Goal: Task Accomplishment & Management: Complete application form

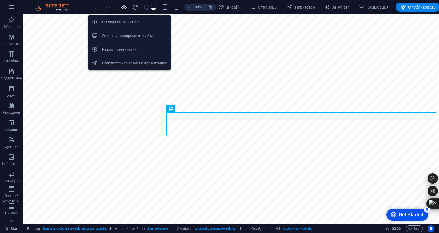
click at [127, 8] on icon "button" at bounding box center [124, 7] width 7 height 7
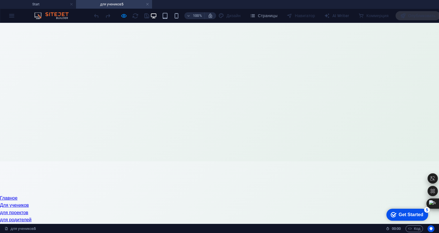
scroll to position [76, 0]
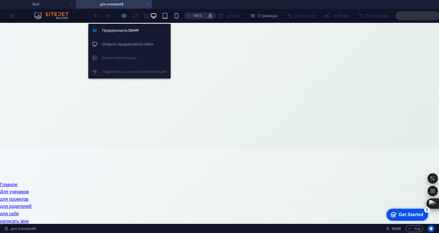
click at [127, 16] on icon "button" at bounding box center [124, 16] width 7 height 7
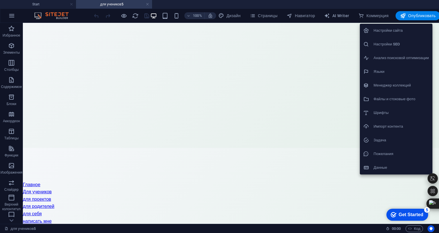
click at [401, 99] on h6 "Файлы и стоковые фото" at bounding box center [400, 99] width 55 height 7
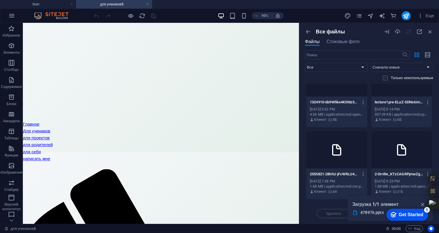
scroll to position [0, 0]
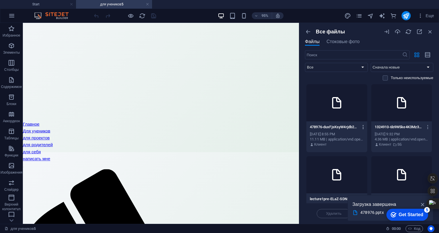
click at [362, 127] on icon "button" at bounding box center [363, 127] width 5 height 5
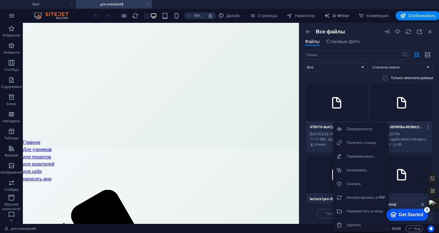
scroll to position [75, 0]
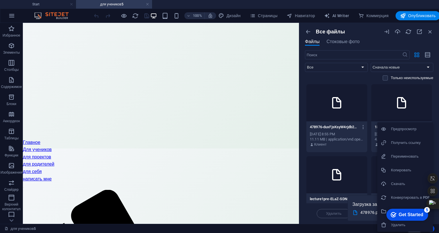
click at [415, 211] on h6 "Переместить в папку" at bounding box center [410, 211] width 39 height 7
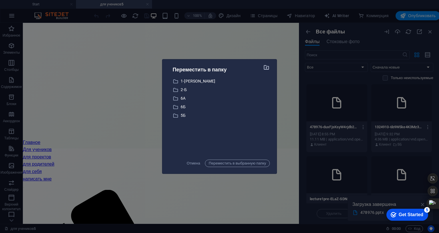
click at [270, 64] on icon "button" at bounding box center [266, 67] width 7 height 6
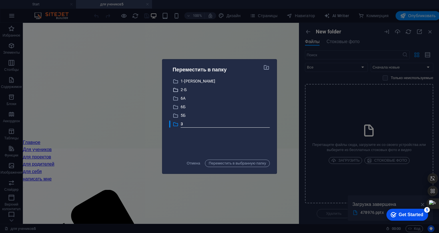
type input "3A"
click at [251, 160] on span "Переместить в выбранную папку" at bounding box center [237, 163] width 57 height 7
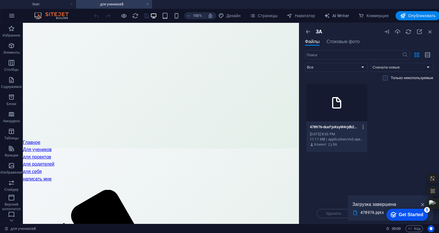
click at [366, 127] on icon "button" at bounding box center [363, 127] width 5 height 5
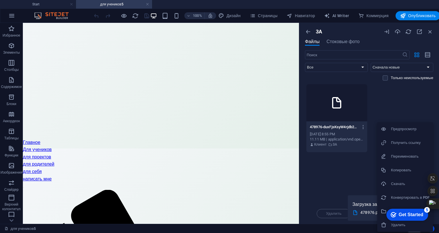
click at [409, 143] on h6 "Получить ссылку" at bounding box center [410, 142] width 39 height 7
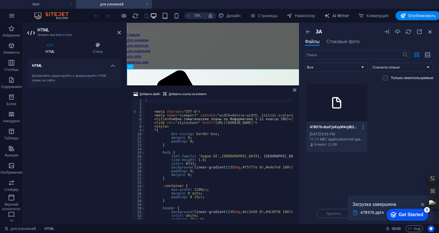
click at [433, 29] on icon "button" at bounding box center [430, 32] width 6 height 6
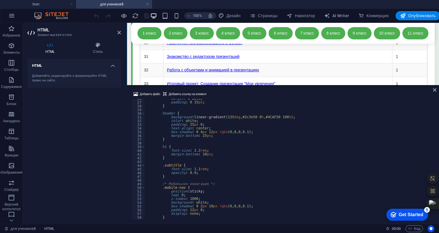
scroll to position [114, 0]
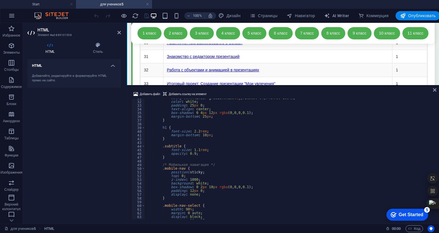
drag, startPoint x: 483, startPoint y: 93, endPoint x: 483, endPoint y: 101, distance: 8.0
click at [439, 101] on div "Добавить файл Добавить ссылку на элемент 31 32 33 34 35 36 37 38 39 40 41 42 43…" at bounding box center [283, 155] width 312 height 138
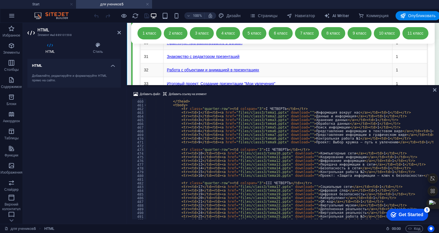
scroll to position [1704, 0]
drag, startPoint x: 275, startPoint y: 100, endPoint x: 231, endPoint y: 101, distance: 44.0
click at [231, 101] on div "</ tr > </ thead > < tbody > < tr class = "quarter-row" > < td colspan = "3" > …" at bounding box center [397, 159] width 501 height 127
paste textarea "[URL][DOMAIN_NAME]"
type textarea "<tr><td>1</td><td><a href="[URL][DOMAIN_NAME]" download="">Информация вокруг на…"
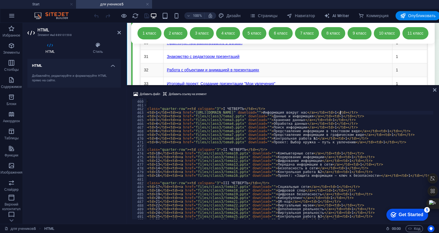
scroll to position [0, 43]
click at [119, 32] on icon at bounding box center [118, 32] width 3 height 5
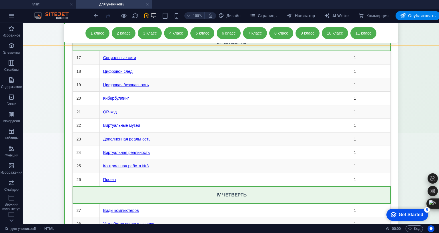
scroll to position [4766, 0]
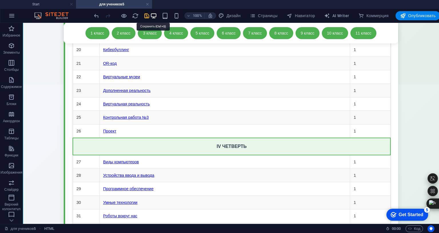
click at [150, 15] on icon "save" at bounding box center [146, 16] width 7 height 7
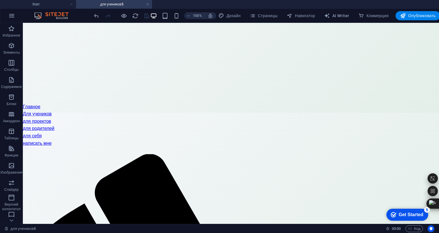
scroll to position [0, 0]
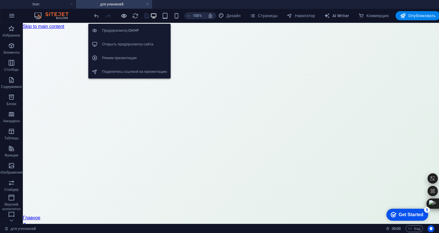
click at [127, 15] on icon "button" at bounding box center [124, 16] width 7 height 7
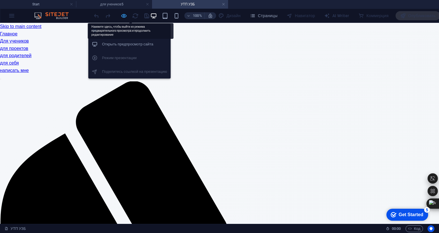
click at [127, 15] on icon "button" at bounding box center [124, 16] width 7 height 7
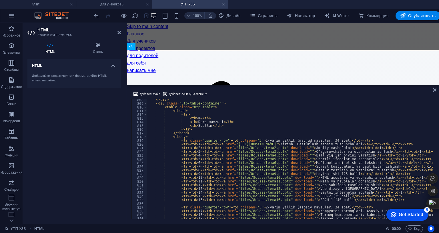
scroll to position [2999, 0]
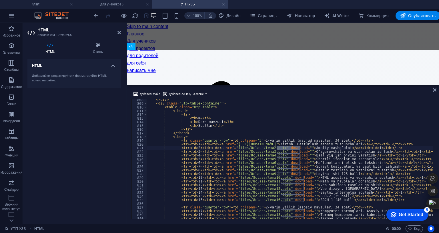
drag, startPoint x: 300, startPoint y: 136, endPoint x: 277, endPoint y: 135, distance: 22.3
click at [277, 135] on div "</ div > < div class = "utp-table-container" > < table class = "utp-table" > < …" at bounding box center [405, 161] width 516 height 127
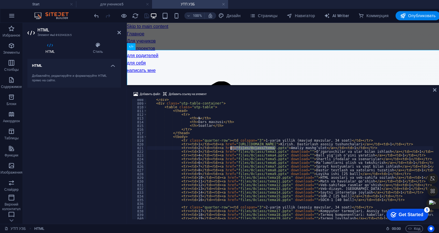
drag, startPoint x: 275, startPoint y: 135, endPoint x: 230, endPoint y: 136, distance: 45.2
click at [230, 136] on div "</ div > < div class = "utp-table-container" > < table class = "utp-table" > < …" at bounding box center [405, 161] width 516 height 127
type textarea "<tr><td>2</td><td><a href="[URL][DOMAIN_NAME]">Amaliy mashg‘ulot</a></td><td>1<…"
click at [109, 131] on div "HTML Добавляйте, редактируйте и форматируйте HTML прямо на сайте." at bounding box center [73, 139] width 93 height 161
click at [150, 15] on icon "save" at bounding box center [146, 16] width 7 height 7
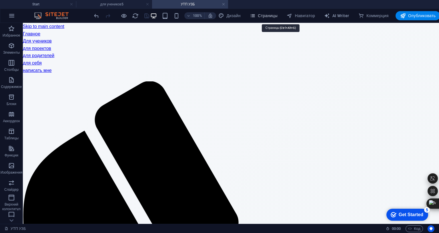
click at [277, 16] on span "Страницы" at bounding box center [264, 16] width 28 height 6
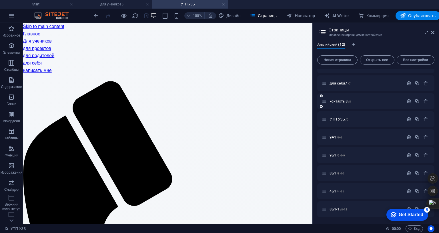
scroll to position [78, 0]
click at [347, 207] on span "8Б1-1 /8-12" at bounding box center [338, 209] width 18 height 4
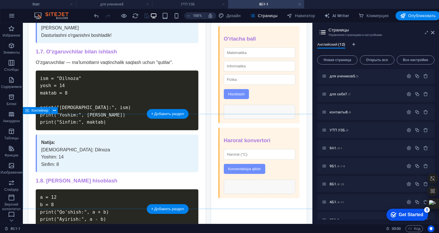
scroll to position [1266, 0]
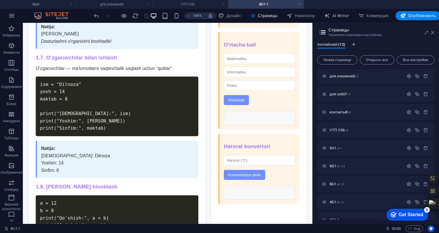
click at [434, 34] on icon at bounding box center [432, 32] width 3 height 5
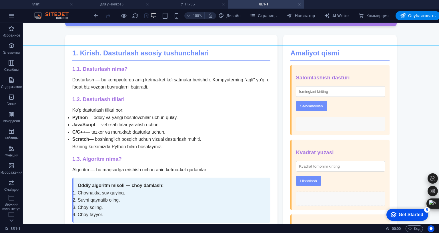
scroll to position [1259, 0]
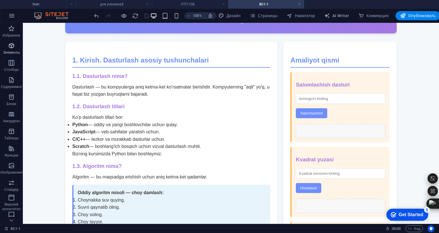
click at [13, 47] on icon "button" at bounding box center [11, 45] width 7 height 7
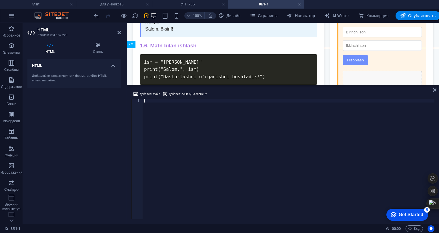
scroll to position [1358, 0]
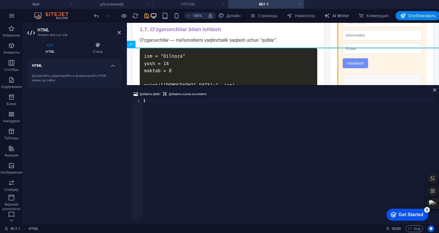
type textarea "</html>"
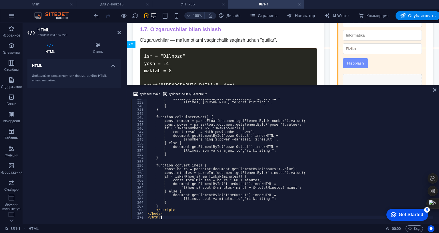
scroll to position [1254, 0]
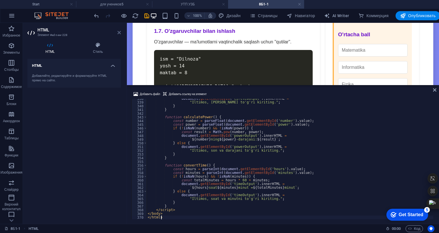
click at [118, 34] on icon at bounding box center [118, 32] width 3 height 5
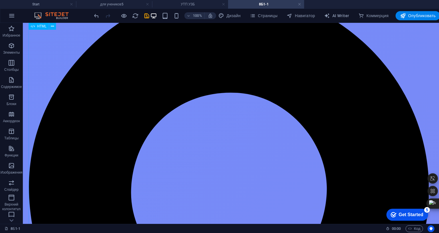
scroll to position [794, 0]
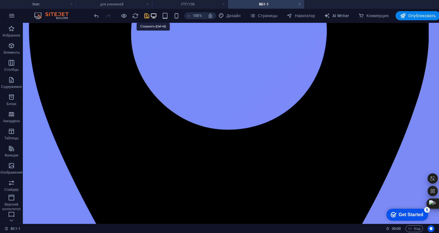
click at [150, 17] on icon "save" at bounding box center [146, 16] width 7 height 7
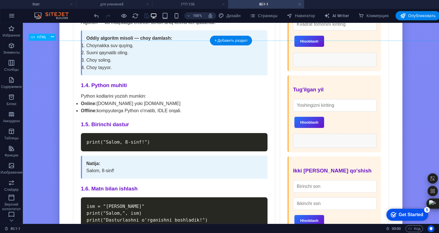
scroll to position [1397, 0]
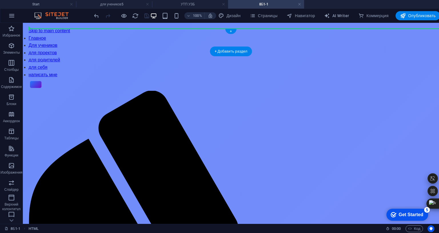
scroll to position [0, 0]
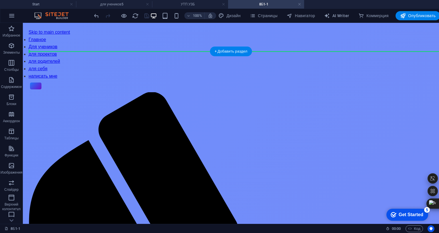
drag, startPoint x: 62, startPoint y: 91, endPoint x: 60, endPoint y: 59, distance: 32.6
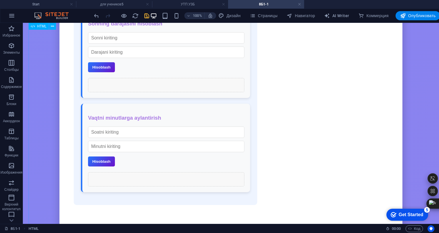
scroll to position [2635, 0]
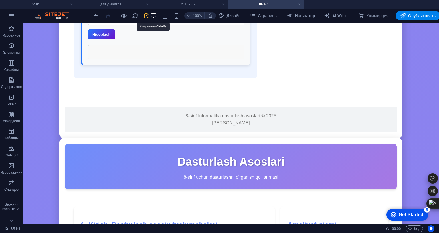
click at [150, 16] on icon "save" at bounding box center [146, 16] width 7 height 7
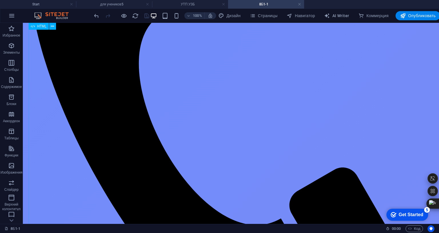
scroll to position [95, 0]
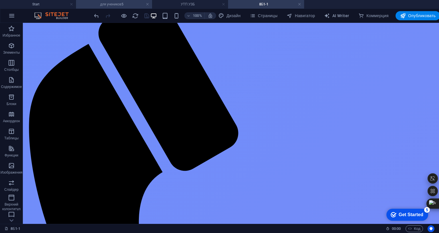
click at [105, 4] on h4 "для учеников5" at bounding box center [114, 4] width 76 height 6
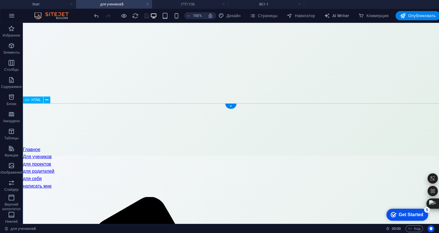
scroll to position [159, 0]
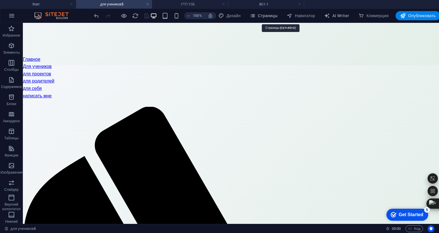
click at [277, 16] on span "Страницы" at bounding box center [264, 16] width 28 height 6
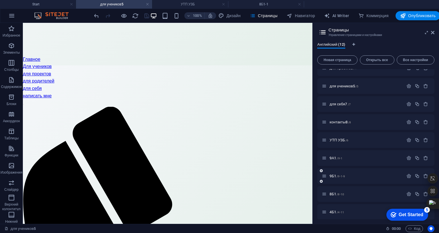
scroll to position [78, 0]
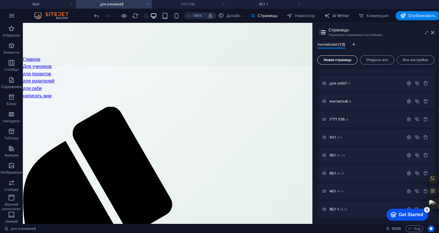
click at [355, 59] on span "Новая страница" at bounding box center [337, 59] width 35 height 3
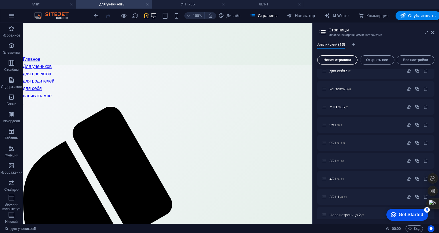
scroll to position [176, 0]
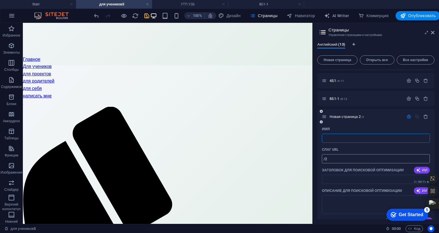
type input "/"
type input "10"
type input "/10"
type input "10"
type input "10А"
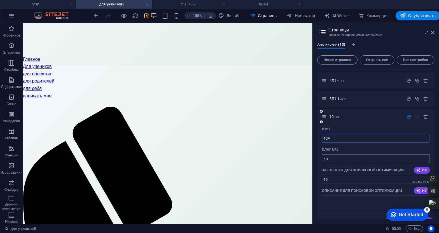
type input "10А"
type input "10А1"
type input "/10-1"
type input "10А1"
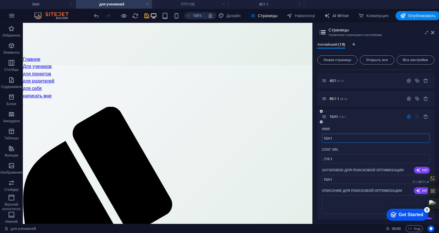
click at [411, 117] on icon "button" at bounding box center [408, 116] width 5 height 5
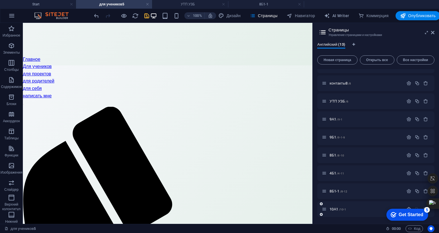
scroll to position [96, 0]
click at [346, 207] on span "10А1 /10-1" at bounding box center [337, 209] width 17 height 4
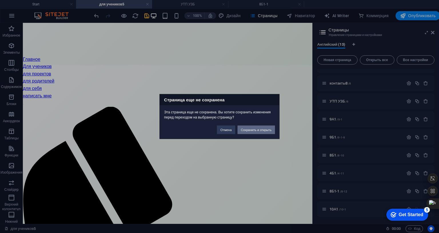
click at [275, 126] on button "Сохранить и открыть" at bounding box center [255, 130] width 37 height 9
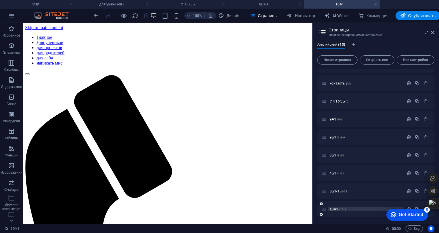
click at [346, 208] on span "/10-1" at bounding box center [342, 209] width 7 height 3
click div "checkmark Get Started 5 First Steps in the Editor Let's guide you through the t…"
click at [407, 209] on div "checkmark Get Started 5" at bounding box center [407, 215] width 42 height 12
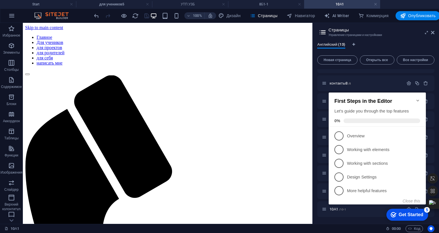
click at [407, 209] on div "checkmark Get Started 5" at bounding box center [407, 215] width 42 height 12
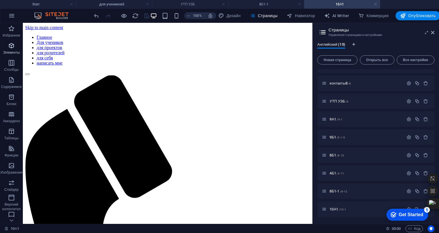
click at [9, 48] on icon "button" at bounding box center [11, 45] width 7 height 7
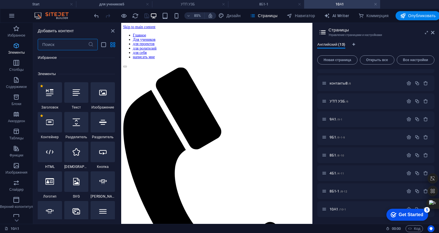
scroll to position [107, 0]
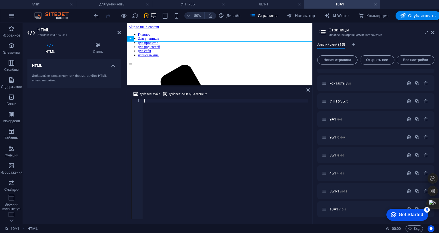
click at [167, 114] on div at bounding box center [250, 163] width 214 height 128
type textarea "</html>"
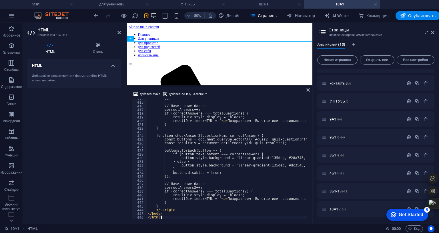
scroll to position [1536, 0]
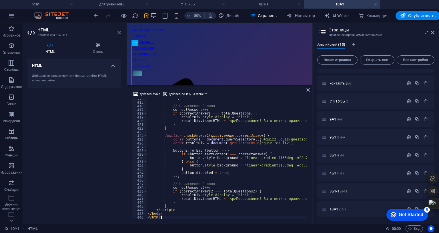
click at [118, 34] on icon at bounding box center [118, 32] width 3 height 5
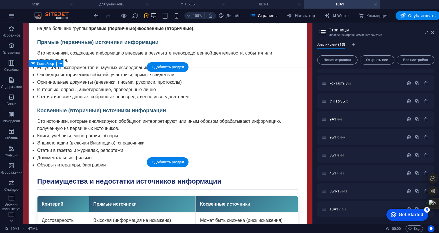
scroll to position [1111, 0]
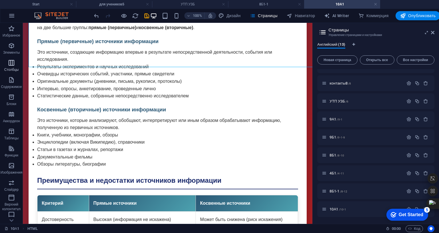
click at [13, 67] on span "Столбцы" at bounding box center [11, 66] width 23 height 14
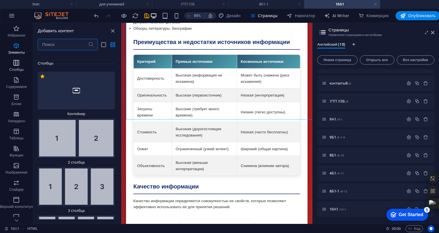
scroll to position [389, 0]
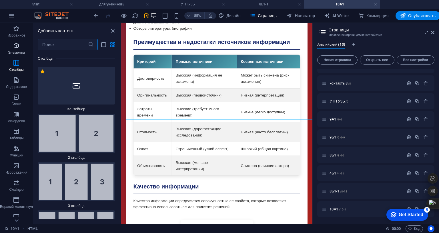
click at [20, 46] on icon "button" at bounding box center [16, 45] width 7 height 7
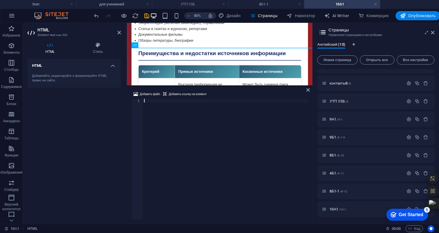
scroll to position [1186, 0]
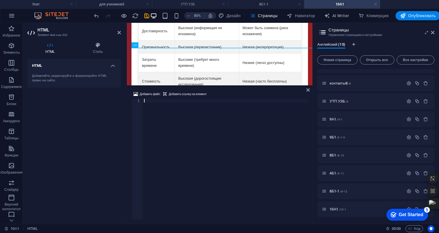
click at [185, 134] on div at bounding box center [250, 163] width 214 height 128
paste textarea "</html>"
type textarea "</html>"
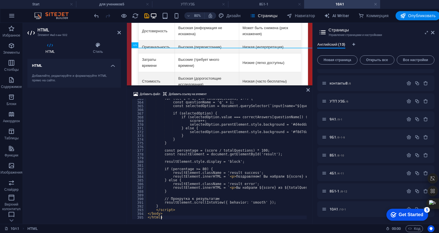
scroll to position [1346, 0]
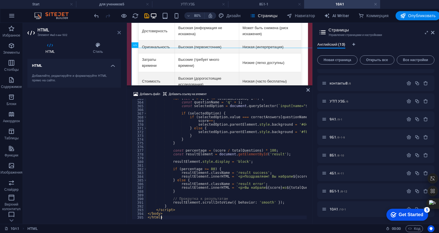
click at [118, 33] on icon at bounding box center [118, 32] width 3 height 5
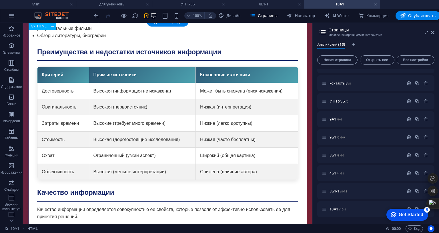
scroll to position [1218, 0]
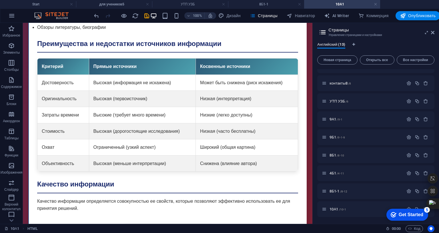
scroll to position [1282, 0]
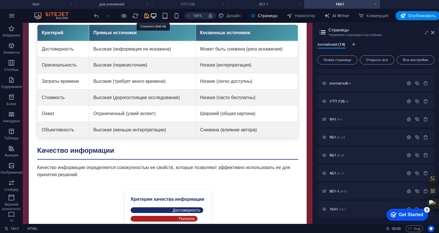
click at [150, 15] on icon "save" at bounding box center [146, 16] width 7 height 7
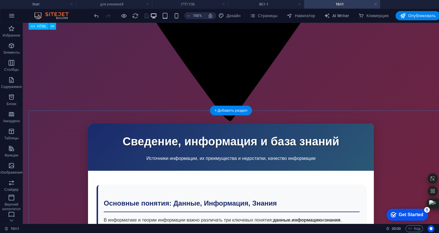
scroll to position [1091, 0]
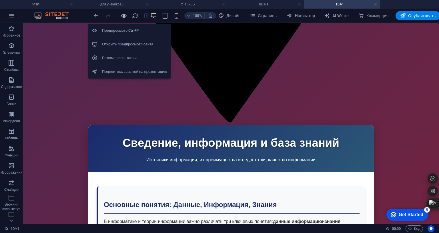
click at [127, 17] on icon "button" at bounding box center [124, 16] width 7 height 7
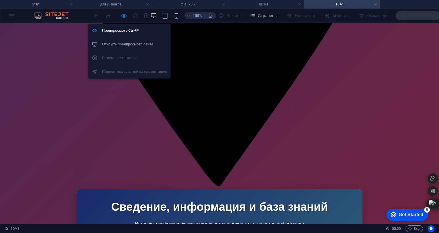
click at [124, 44] on h6 "Открыть предпросмотр сайта" at bounding box center [134, 44] width 65 height 7
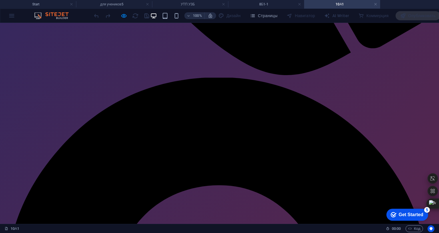
scroll to position [583, 0]
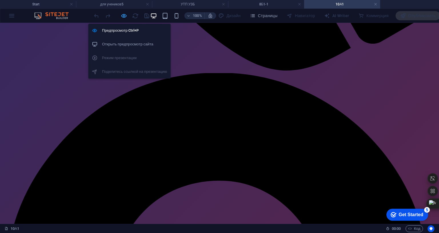
click at [127, 15] on icon "button" at bounding box center [124, 16] width 7 height 7
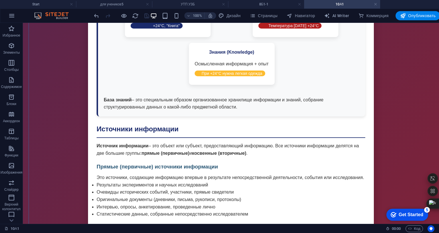
scroll to position [1345, 0]
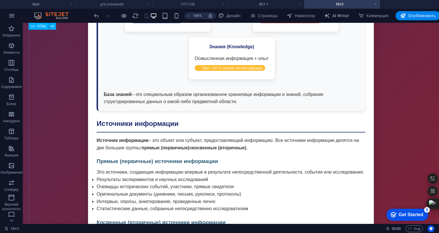
click at [277, 17] on span "Страницы" at bounding box center [264, 16] width 28 height 6
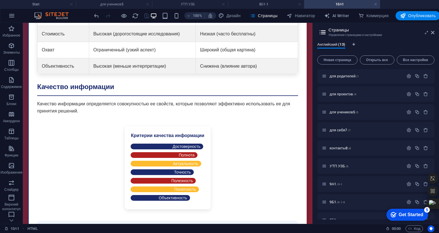
scroll to position [0, 0]
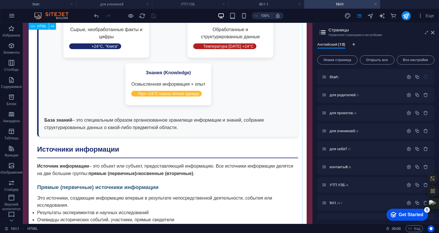
scroll to position [917, 0]
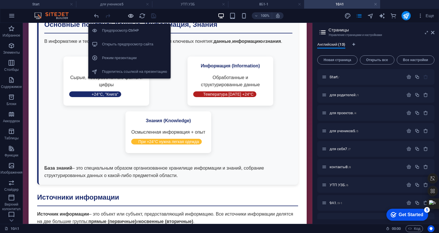
click at [130, 13] on icon "button" at bounding box center [130, 16] width 7 height 7
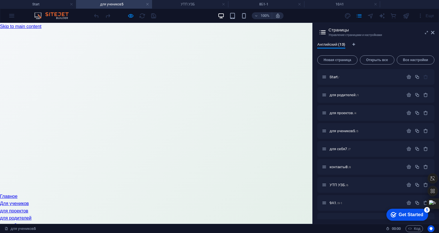
scroll to position [159, 0]
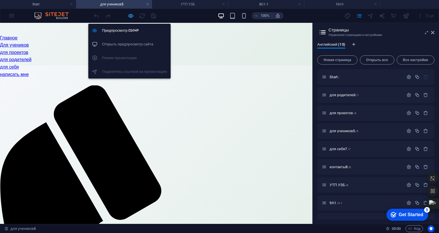
click at [132, 15] on icon "button" at bounding box center [130, 16] width 7 height 7
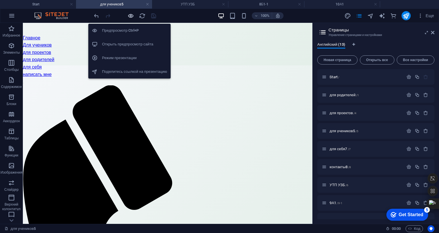
click at [132, 15] on icon "button" at bounding box center [130, 16] width 7 height 7
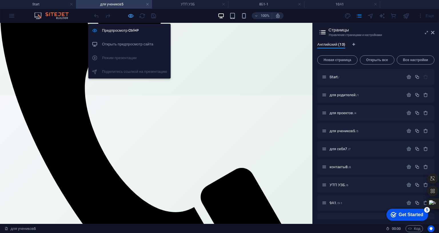
click at [130, 15] on icon "button" at bounding box center [130, 16] width 7 height 7
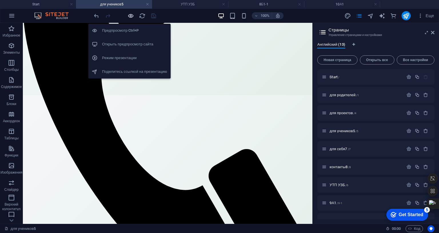
scroll to position [344, 0]
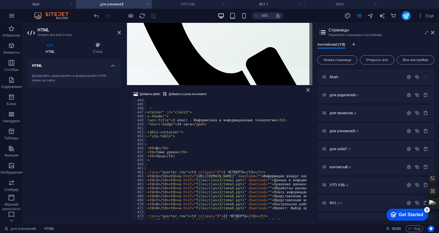
scroll to position [1790, 0]
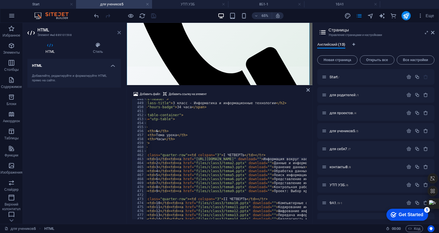
click at [118, 33] on icon at bounding box center [118, 32] width 3 height 5
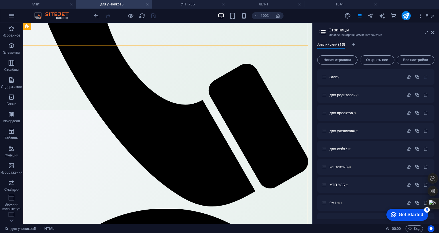
scroll to position [344, 0]
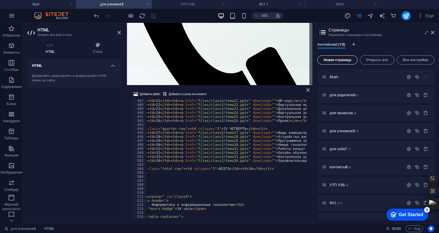
scroll to position [1979, 0]
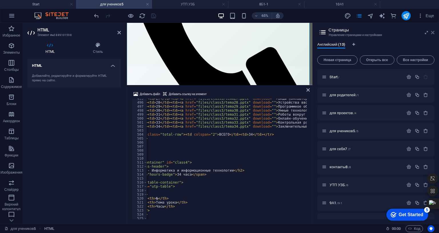
click at [431, 33] on icon at bounding box center [432, 32] width 3 height 5
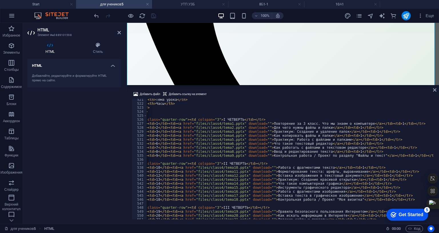
scroll to position [2167, 0]
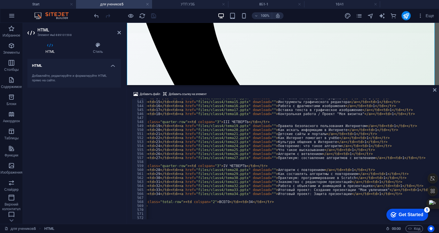
click at [288, 185] on div "Добавить файл Добавить ссылку на элемент <tr><td>1</td><td><a href="[URL][DOMAI…" at bounding box center [283, 155] width 312 height 138
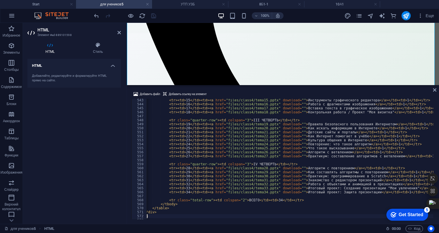
scroll to position [0, 13]
click at [288, 182] on div "< tr > < td > 15 </ td > < td > < a href = "files/class4/tema15.pptx" download …" at bounding box center [384, 161] width 501 height 127
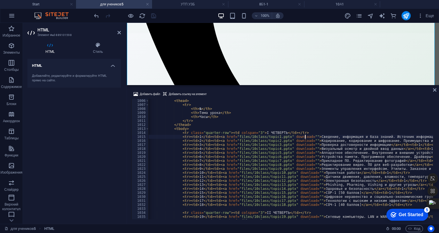
scroll to position [0, 1]
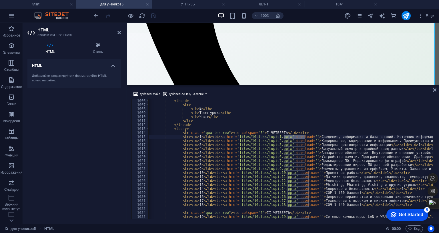
drag, startPoint x: 305, startPoint y: 101, endPoint x: 283, endPoint y: 101, distance: 21.7
click at [283, 101] on div "< thead > < tr > < th > № </ th > < th > Тема урока </ th > < th > Часы </ th >…" at bounding box center [398, 162] width 501 height 127
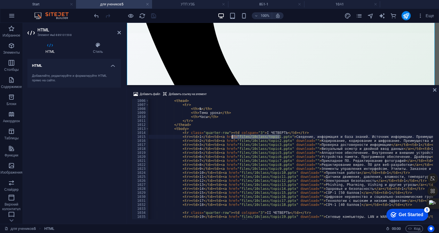
drag, startPoint x: 279, startPoint y: 103, endPoint x: 233, endPoint y: 101, distance: 46.9
click at [233, 101] on div "< thead > < tr > < th > № </ th > < th > Тема урока </ th > < th > Часы </ th >…" at bounding box center [387, 162] width 478 height 127
paste textarea "/10-1"
click at [231, 101] on div "< thead > < tr > < th > № </ th > < th > Тема урока </ th > < th > Часы </ th >…" at bounding box center [377, 162] width 459 height 127
paste textarea "[URL][DOMAIN_NAME]"
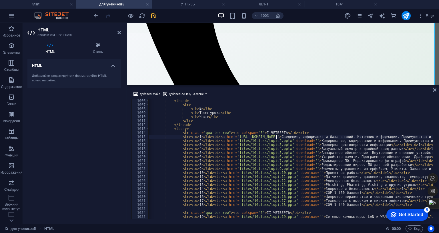
click at [263, 113] on div "< thead > < tr > < th > № </ th > < th > Тема урока </ th > < th > Часы </ th >…" at bounding box center [390, 162] width 484 height 127
type textarea "<tr><td>4</td><td><a href="files/10class/topic4.pptx" download="">Визуальный ос…"
click at [153, 15] on icon "save" at bounding box center [153, 16] width 7 height 7
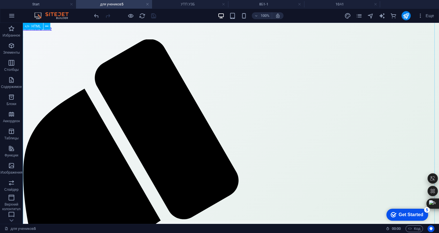
scroll to position [187, 0]
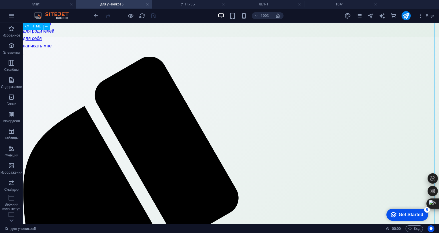
click at [408, 17] on icon "publish" at bounding box center [406, 16] width 7 height 7
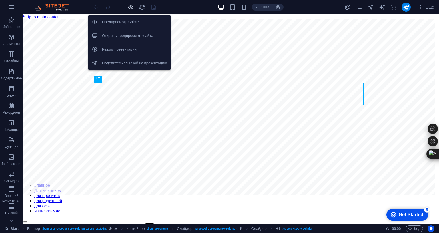
click at [129, 6] on icon "button" at bounding box center [130, 7] width 7 height 7
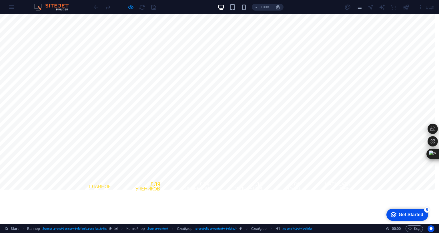
click at [139, 178] on link "Для учеников" at bounding box center [145, 187] width 40 height 18
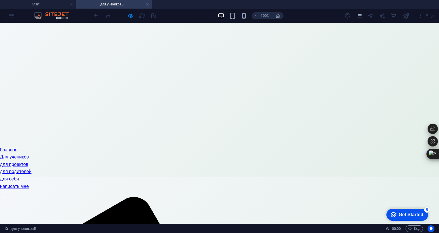
scroll to position [114, 0]
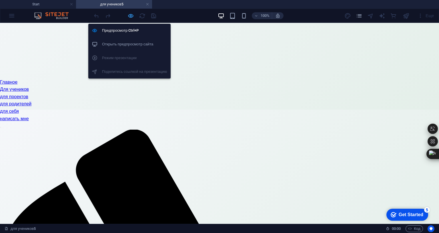
click at [130, 15] on icon "button" at bounding box center [130, 16] width 7 height 7
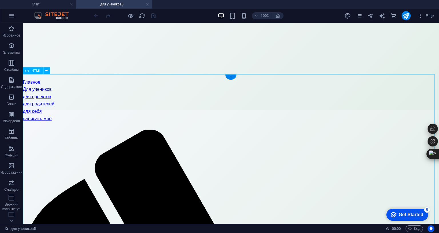
scroll to position [171, 0]
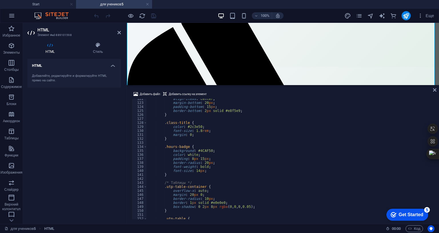
scroll to position [495, 0]
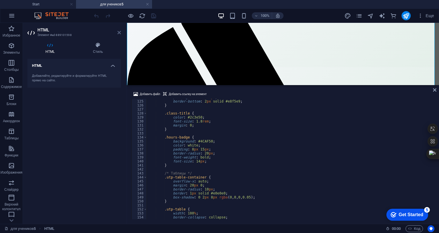
click at [120, 34] on icon at bounding box center [118, 32] width 3 height 5
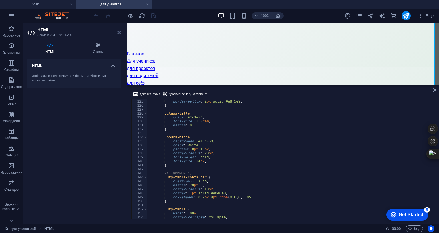
scroll to position [171, 0]
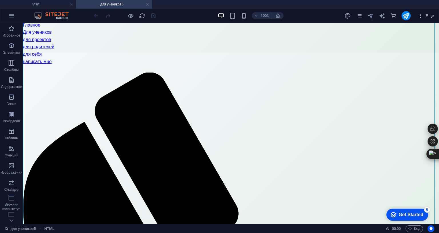
click at [422, 16] on icon "button" at bounding box center [420, 16] width 6 height 6
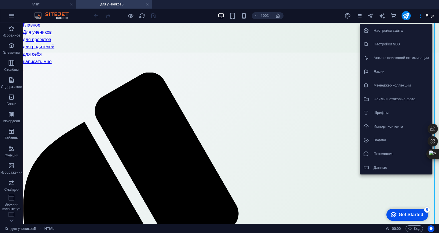
click at [359, 16] on div at bounding box center [219, 116] width 439 height 233
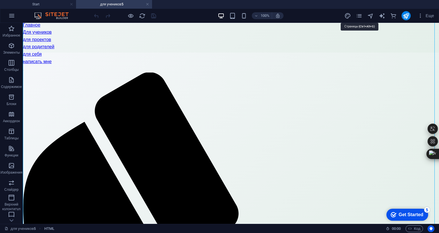
click at [359, 16] on icon "pages" at bounding box center [359, 16] width 7 height 7
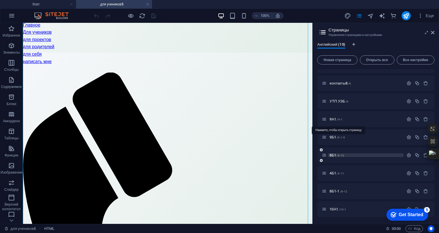
scroll to position [118, 0]
click at [333, 59] on span "Новая страница" at bounding box center [337, 59] width 35 height 3
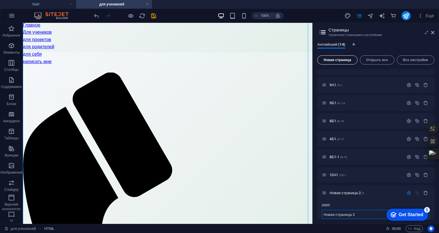
scroll to position [205, 0]
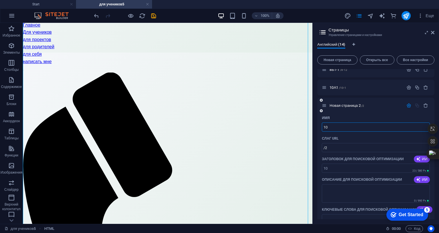
type input "10Ф"
type input "/10"
type input "10А2"
type input "/10-2"
type input "10А2"
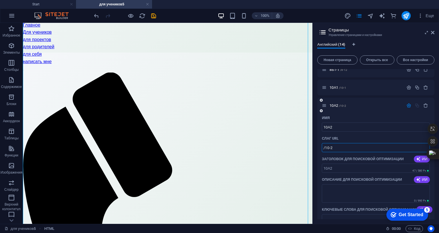
click at [332, 149] on input "/10-2" at bounding box center [376, 147] width 108 height 9
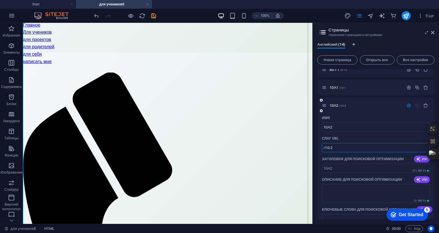
click at [332, 149] on input "/10-2" at bounding box center [376, 147] width 108 height 9
click at [154, 17] on icon "save" at bounding box center [153, 16] width 7 height 7
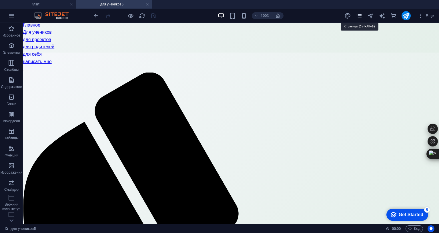
click at [361, 16] on icon "pages" at bounding box center [359, 16] width 7 height 7
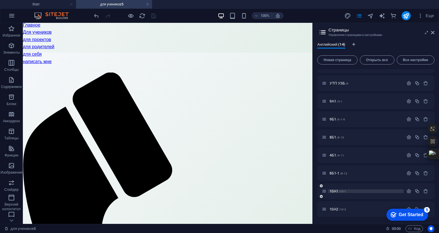
scroll to position [136, 0]
click at [341, 208] on span "/10-2" at bounding box center [342, 209] width 7 height 3
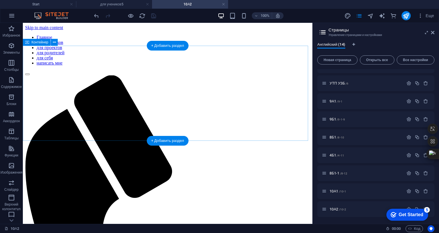
scroll to position [0, 0]
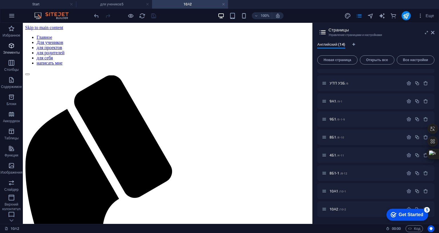
click at [13, 44] on icon "button" at bounding box center [11, 45] width 7 height 7
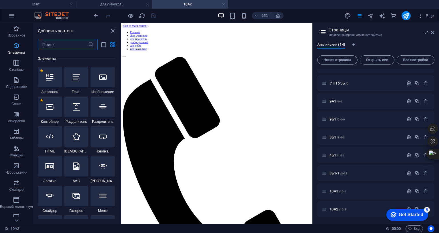
scroll to position [107, 0]
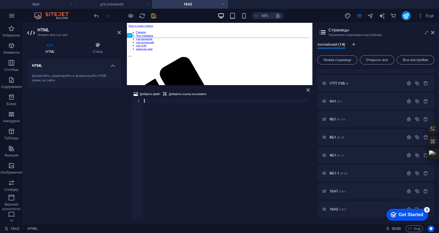
click at [165, 99] on div at bounding box center [225, 163] width 165 height 129
paste textarea "</html>"
type textarea "</html>"
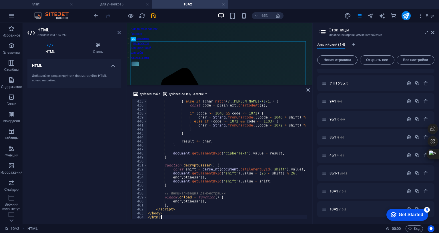
click at [120, 32] on icon at bounding box center [118, 32] width 3 height 5
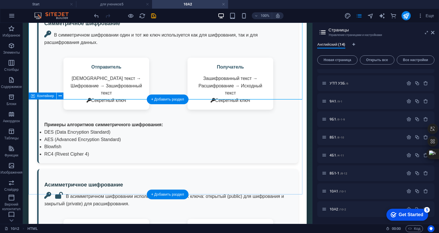
scroll to position [1286, 0]
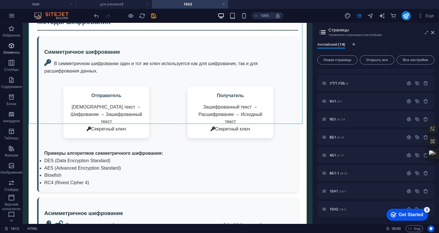
click at [14, 47] on icon "button" at bounding box center [11, 45] width 7 height 7
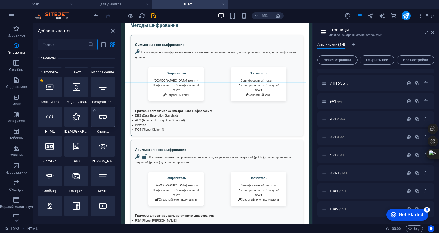
scroll to position [136, 0]
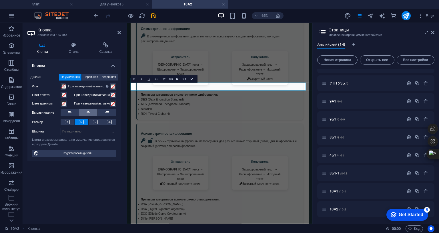
click at [87, 113] on icon at bounding box center [88, 112] width 4 height 7
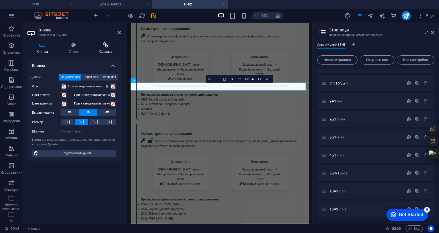
click at [113, 47] on icon at bounding box center [105, 45] width 31 height 6
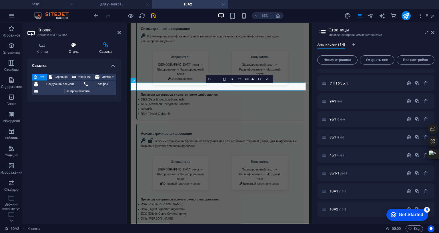
click at [73, 46] on icon at bounding box center [73, 45] width 28 height 6
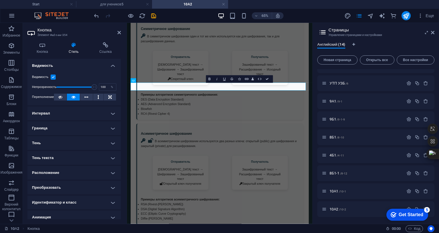
click at [69, 129] on h4 "Граница" at bounding box center [73, 128] width 93 height 14
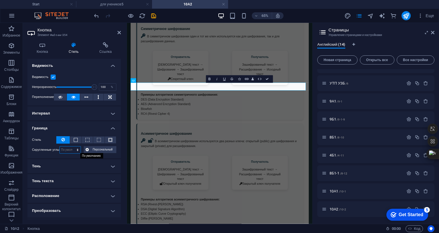
click at [73, 150] on select "По умолчанию px rem % vh vw Персональный" at bounding box center [70, 150] width 21 height 7
select select "px"
click at [72, 147] on select "По умолчанию px rem % vh vw Персональный" at bounding box center [70, 150] width 21 height 7
type input "20"
click at [41, 50] on h4 "Кнопка" at bounding box center [43, 48] width 32 height 12
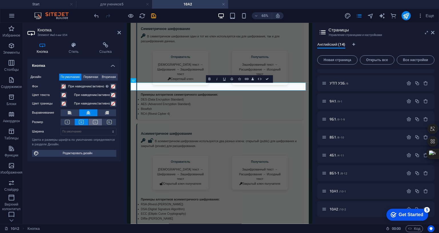
click at [98, 122] on button at bounding box center [96, 122] width 14 height 7
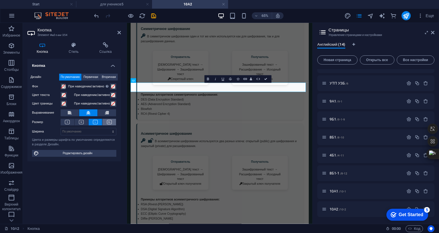
click at [112, 120] on button at bounding box center [109, 122] width 14 height 7
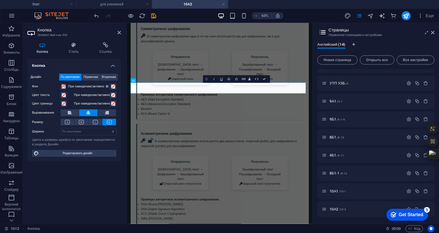
click at [206, 78] on icon "button" at bounding box center [207, 79] width 2 height 3
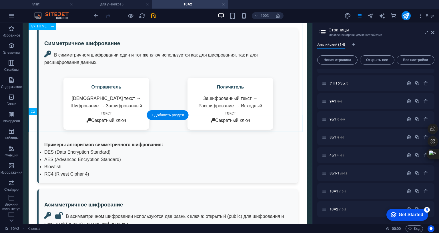
click at [208, 111] on div "Кодирование и шифрование данных Кодирование, кодирование и шифрование Методы за…" at bounding box center [168, 193] width 278 height 1252
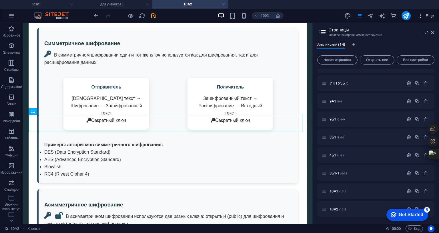
click at [424, 15] on span "Еще" at bounding box center [425, 16] width 17 height 6
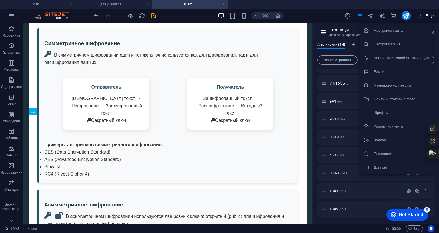
click at [393, 97] on h6 "Файлы и стоковые фото" at bounding box center [400, 99] width 55 height 7
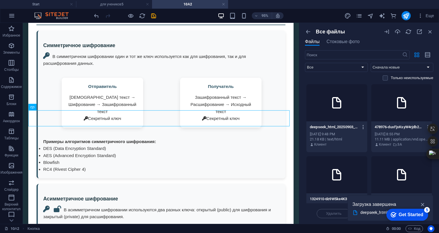
click at [362, 126] on icon "button" at bounding box center [363, 127] width 5 height 5
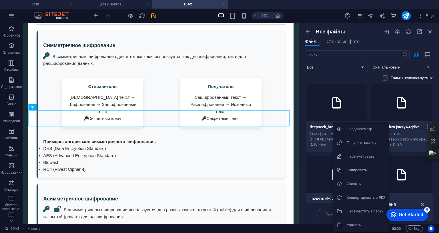
click at [361, 143] on h6 "Получить ссылку" at bounding box center [366, 142] width 39 height 7
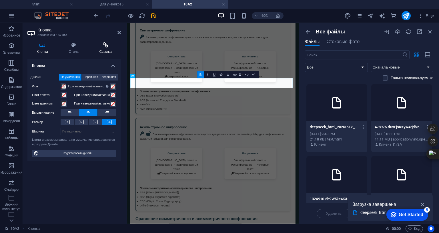
click at [105, 47] on icon at bounding box center [105, 45] width 31 height 6
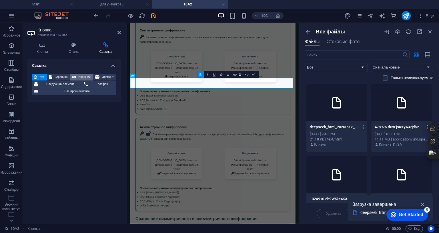
click at [87, 74] on span "Внешний" at bounding box center [84, 77] width 13 height 7
select select "blank"
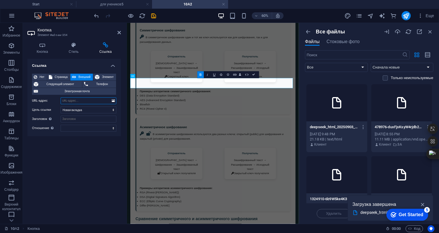
click at [80, 100] on input "URL-адрес" at bounding box center [89, 100] width 56 height 7
paste input "https://cdn1.site-media.eu/images/0/18925830/deepseek_html_20250903_787768-SHsZ…"
type input "https://cdn1.site-media.eu/images/0/18925830/deepseek_html_20250903_787768-SHsZ…"
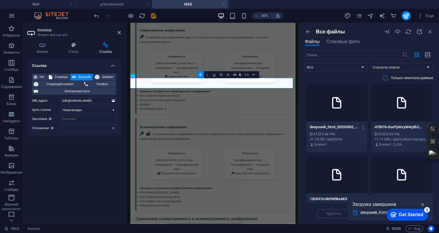
click at [101, 159] on div "Ссылка Нет Страница Внешний Элемент Следующий элемент Телефон Электронная почта…" at bounding box center [73, 139] width 93 height 161
click at [110, 74] on span "Элемент" at bounding box center [107, 77] width 13 height 7
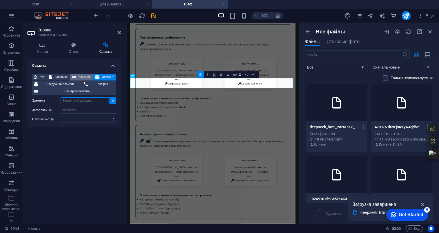
scroll to position [1272, 0]
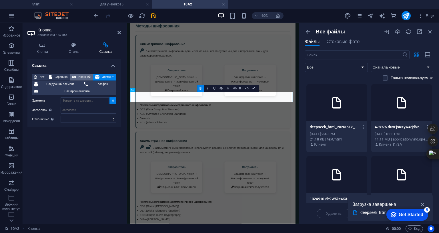
click at [85, 75] on span "Внешний" at bounding box center [84, 77] width 13 height 7
select select "blank"
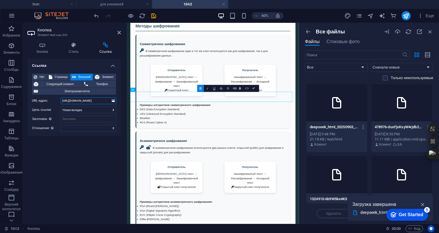
click at [86, 101] on input "https://cdn1.site-media.eu/images/0/18925830/deepseek_html_20250903_787768-SHsZ…" at bounding box center [89, 100] width 56 height 7
paste input "https://cdn1.site-media.eu/images/0/18925830/deepseek_html_20250903_787768-SHsZ…"
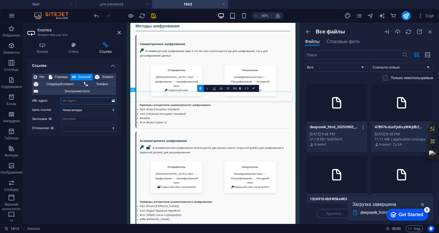
type input "https://cdn1.site-media.eu/images/0/18925830/deepseek_html_20250903_787768-SHsZ…"
click at [113, 142] on div "Ссылка Нет Страница Внешний Элемент Следующий элемент Телефон Электронная почта…" at bounding box center [73, 139] width 93 height 161
click at [153, 17] on icon "save" at bounding box center [153, 16] width 7 height 7
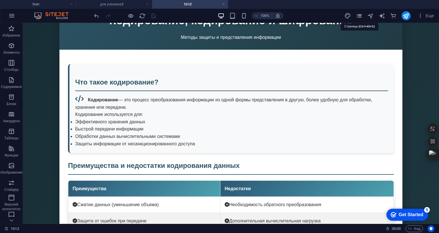
click at [359, 15] on icon "pages" at bounding box center [359, 16] width 7 height 7
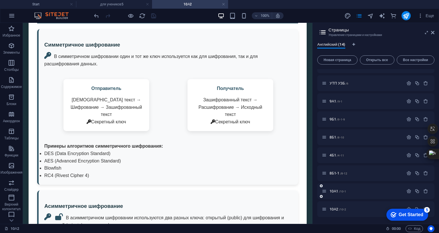
scroll to position [136, 0]
click at [331, 189] on span "10А1 /10-1" at bounding box center [337, 191] width 17 height 4
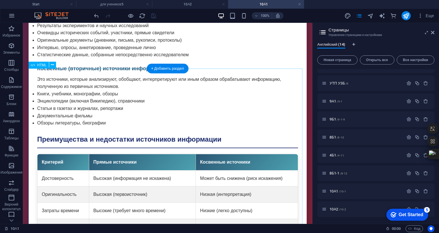
scroll to position [1143, 0]
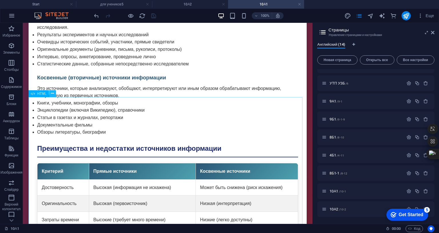
click at [53, 94] on icon at bounding box center [52, 94] width 3 height 6
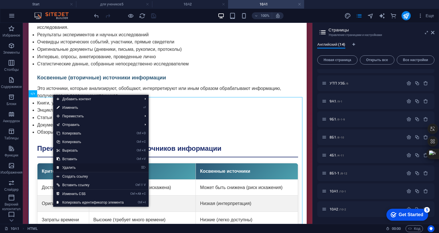
click at [82, 169] on link "⌦ Удалить" at bounding box center [90, 167] width 74 height 9
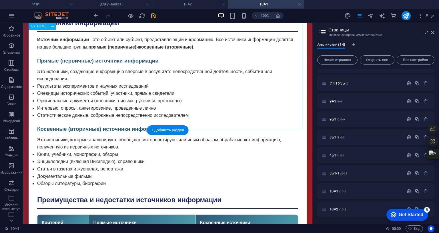
scroll to position [1086, 0]
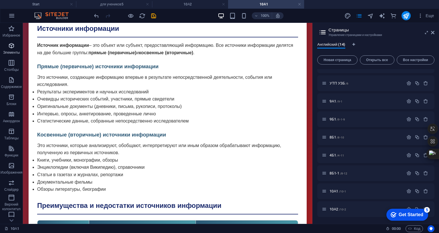
click at [13, 46] on icon "button" at bounding box center [11, 45] width 7 height 7
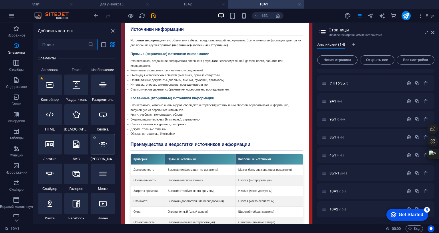
scroll to position [136, 0]
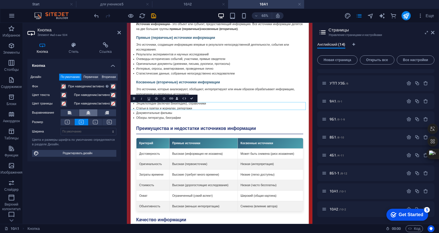
click at [89, 113] on icon at bounding box center [88, 112] width 4 height 7
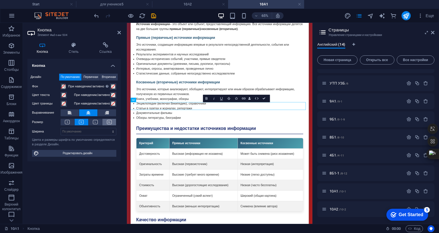
click at [114, 121] on button at bounding box center [109, 122] width 14 height 7
click at [77, 46] on icon at bounding box center [73, 45] width 28 height 6
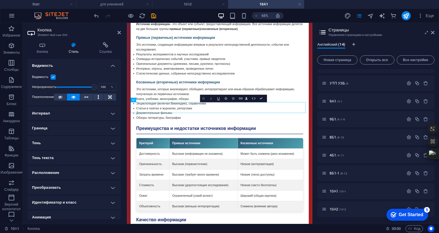
click at [202, 98] on icon "button" at bounding box center [203, 99] width 5 height 5
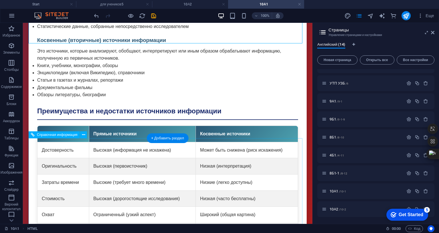
scroll to position [1123, 0]
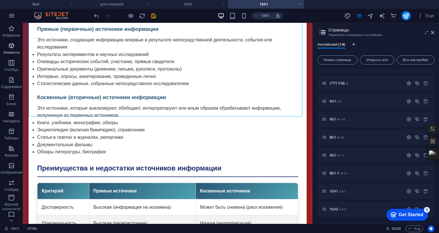
click at [7, 46] on span "Элементы" at bounding box center [11, 49] width 23 height 14
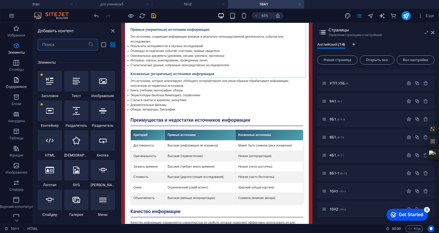
scroll to position [107, 0]
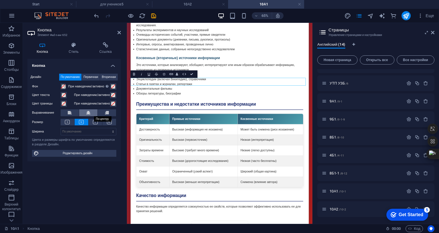
click at [88, 111] on icon at bounding box center [88, 112] width 4 height 7
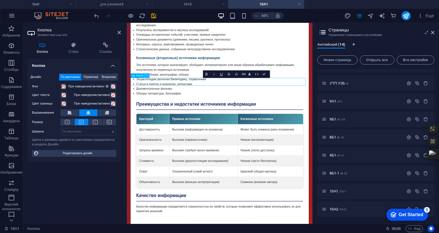
click at [210, 75] on icon "button" at bounding box center [209, 74] width 5 height 5
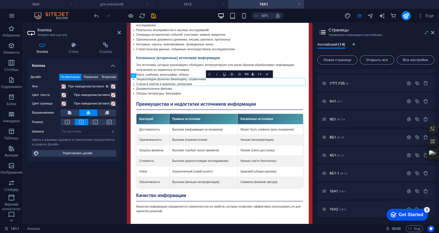
click at [209, 73] on icon "button" at bounding box center [210, 74] width 2 height 3
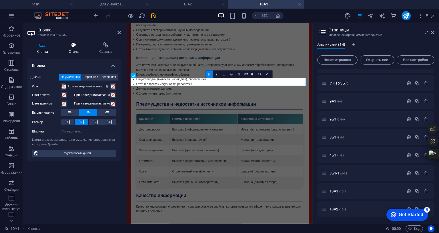
click at [73, 50] on h4 "Стиль" at bounding box center [74, 48] width 31 height 12
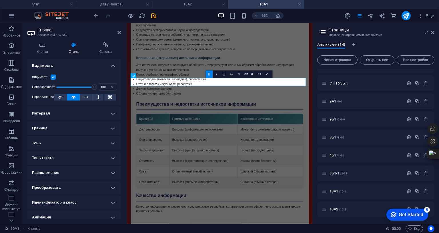
click at [79, 129] on h4 "Граница" at bounding box center [73, 128] width 93 height 14
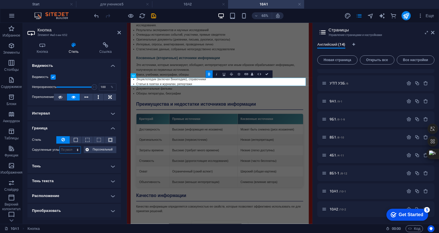
click at [76, 148] on select "По умолчанию px rem % vh vw Персональный" at bounding box center [70, 150] width 21 height 7
select select "px"
click at [72, 147] on select "По умолчанию px rem % vh vw Персональный" at bounding box center [70, 150] width 21 height 7
type input "30"
click at [109, 126] on h4 "Граница" at bounding box center [73, 126] width 93 height 10
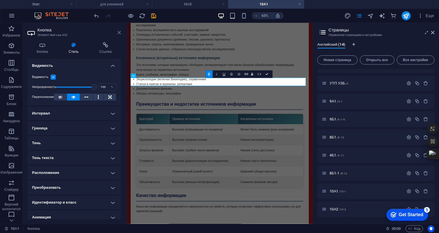
click at [117, 32] on icon at bounding box center [118, 32] width 3 height 5
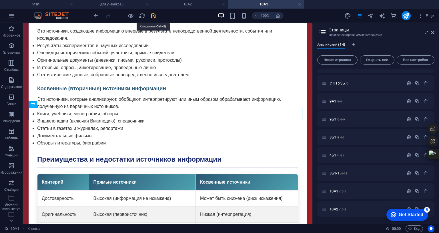
click at [153, 16] on icon "save" at bounding box center [153, 16] width 7 height 7
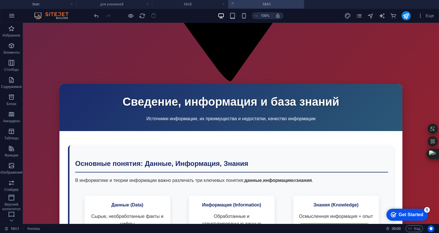
scroll to position [1070, 0]
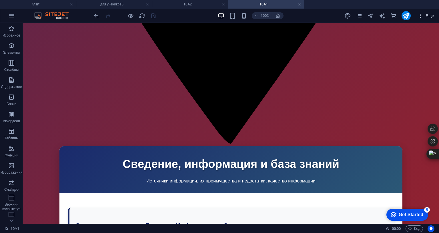
click at [424, 17] on span "Еще" at bounding box center [425, 16] width 17 height 6
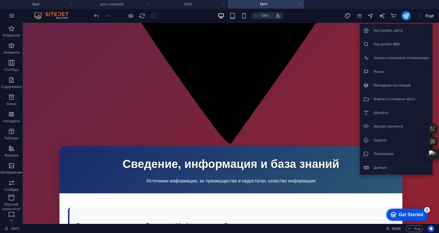
click at [383, 99] on h6 "Файлы и стоковые фото" at bounding box center [400, 99] width 55 height 7
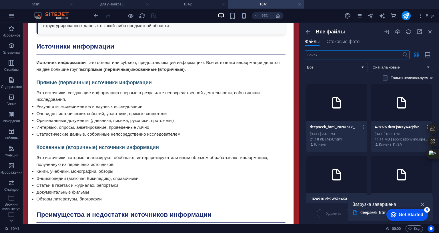
scroll to position [1132, 0]
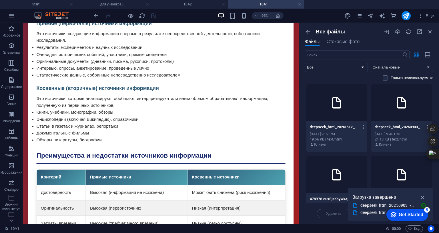
click at [363, 127] on icon "button" at bounding box center [363, 127] width 5 height 5
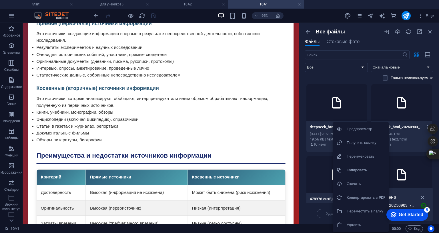
click at [361, 141] on h6 "Получить ссылку" at bounding box center [366, 142] width 39 height 7
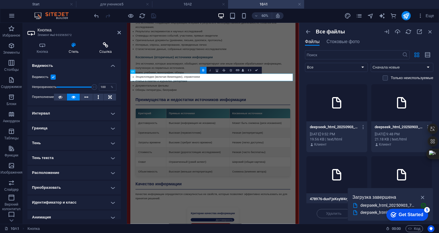
click at [105, 44] on icon at bounding box center [105, 45] width 31 height 6
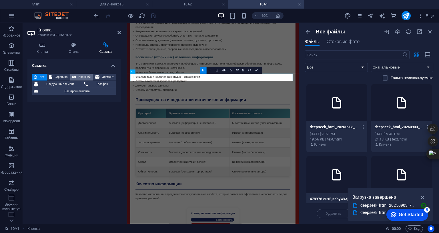
click at [84, 76] on span "Внешний" at bounding box center [84, 77] width 13 height 7
select select "blank"
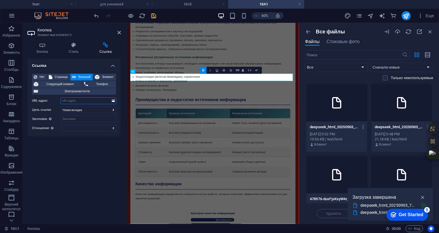
click at [73, 102] on input "URL-адрес" at bounding box center [89, 100] width 56 height 7
paste input "https://cdn1.site-media.eu/images/0/18925929/deepseek_html_20250903_d3c8d6-x_tF…"
type input "https://cdn1.site-media.eu/images/0/18925929/deepseek_html_20250903_d3c8d6-x_tF…"
click at [97, 161] on div "Ссылка Нет Страница Внешний Элемент Следующий элемент Телефон Электронная почта…" at bounding box center [73, 139] width 93 height 161
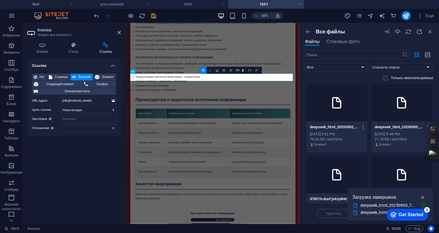
scroll to position [0, 0]
click at [154, 14] on icon "save" at bounding box center [153, 16] width 7 height 7
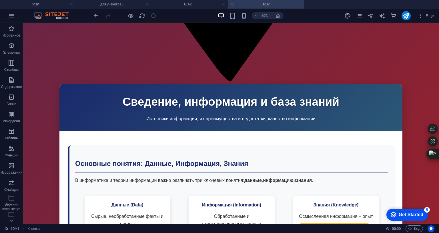
scroll to position [1070, 0]
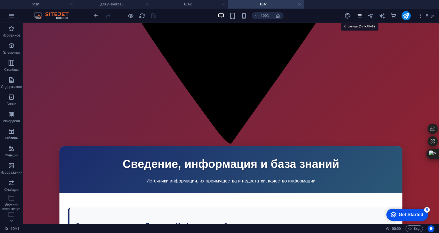
click at [361, 13] on icon "pages" at bounding box center [359, 16] width 7 height 7
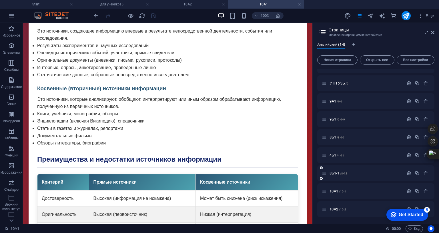
scroll to position [136, 0]
click at [197, 5] on h4 "10А2" at bounding box center [190, 4] width 76 height 6
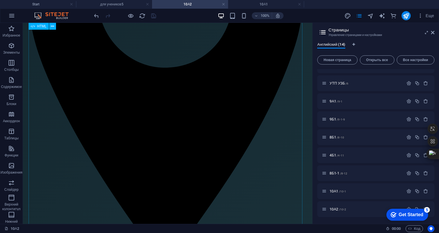
scroll to position [579, 0]
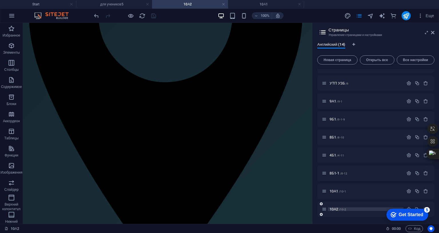
click at [339, 207] on span "10А2 /10-2" at bounding box center [337, 209] width 17 height 4
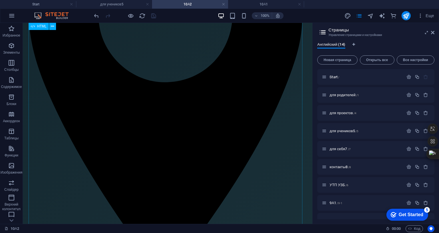
click at [99, 4] on h4 "для учеников5" at bounding box center [114, 4] width 76 height 6
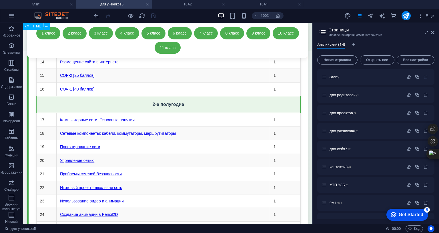
scroll to position [7201, 0]
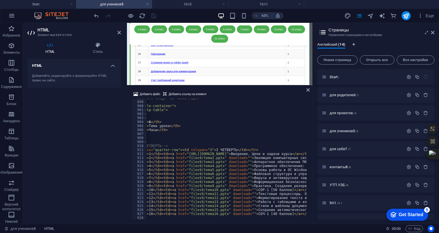
scroll to position [0, 50]
drag, startPoint x: 239, startPoint y: 123, endPoint x: 217, endPoint y: 124, distance: 22.0
click at [217, 124] on div "< span class = "hours-badge" > 68 часов </ span > </ div > < div class = "utp-t…" at bounding box center [339, 159] width 484 height 127
drag, startPoint x: 214, startPoint y: 124, endPoint x: 182, endPoint y: 123, distance: 32.0
click at [182, 123] on div "< span class = "hours-badge" > 68 часов </ span > </ div > < div class = "utp-t…" at bounding box center [339, 159] width 484 height 127
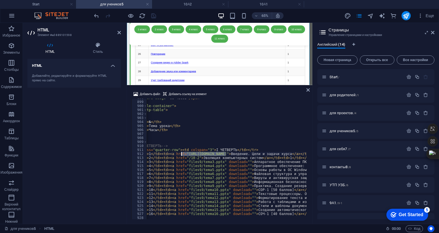
drag, startPoint x: 225, startPoint y: 118, endPoint x: 182, endPoint y: 120, distance: 43.7
click at [182, 120] on div "< span class = "hours-badge" > 68 часов </ span > </ div > < div class = "utp-t…" at bounding box center [339, 159] width 484 height 127
click at [182, 123] on div "< span class = "hours-badge" > 68 часов </ span > </ div > < div class = "utp-t…" at bounding box center [339, 159] width 484 height 127
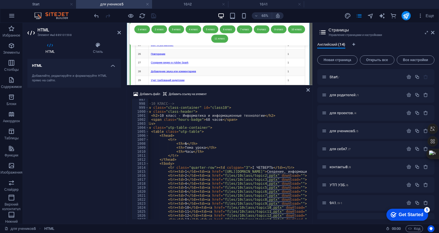
scroll to position [0, 0]
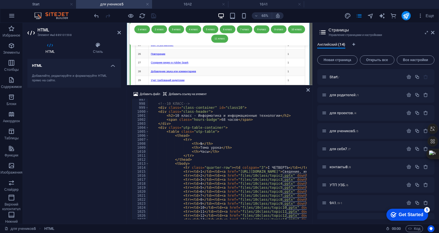
drag, startPoint x: 186, startPoint y: 185, endPoint x: 206, endPoint y: 183, distance: 20.7
click at [206, 183] on div "Добавить файл Добавить ссылку на элемент <tr><td>2</td><td><a href="files9/tema…" at bounding box center [219, 155] width 185 height 138
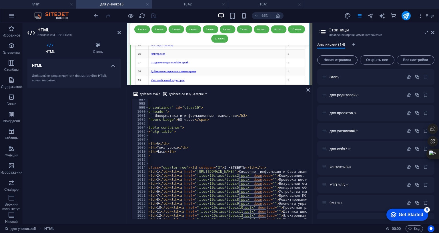
scroll to position [0, 43]
drag, startPoint x: 262, startPoint y: 141, endPoint x: 238, endPoint y: 141, distance: 23.4
click at [238, 141] on div "<!-- 10 КЛАСС --> < div class = "class-container" id = "class10" > < div class …" at bounding box center [347, 161] width 484 height 127
drag, startPoint x: 237, startPoint y: 141, endPoint x: 190, endPoint y: 142, distance: 47.2
click at [190, 142] on div "<!-- 10 КЛАСС --> < div class = "class-container" id = "class10" > < div class …" at bounding box center [347, 161] width 484 height 127
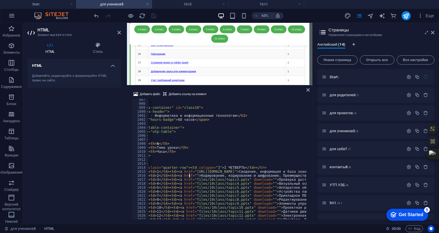
paste textarea "https://kozimovrasul.uz"
type textarea "<tr><td>2</td><td><a href="https://kozimovrasul.uz">Кодирование, кодирование и …"
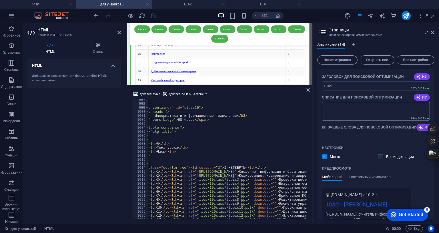
scroll to position [257, 0]
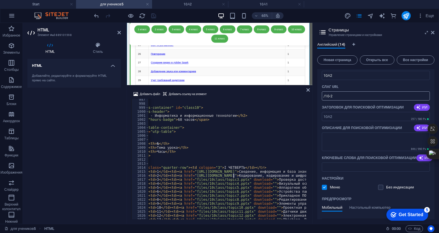
click at [330, 95] on input "/10-2" at bounding box center [376, 95] width 108 height 9
click at [233, 142] on div "<!-- 10 КЛАСС --> < div class = "class-container" id = "class10" > < div class …" at bounding box center [347, 161] width 484 height 127
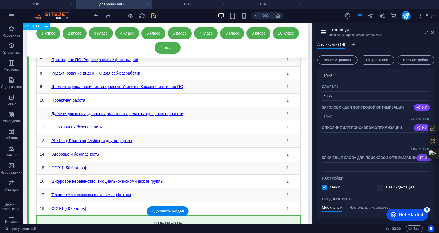
scroll to position [9271, 0]
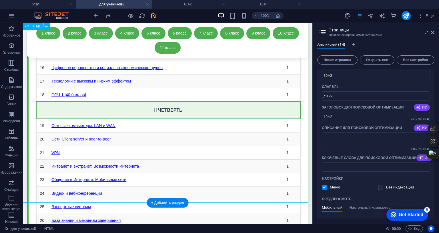
scroll to position [9327, 0]
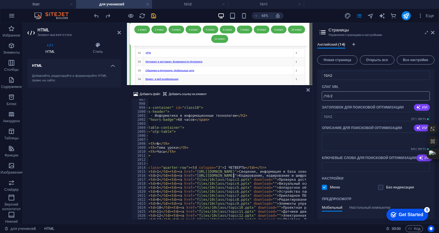
click at [330, 95] on input "/10-2" at bounding box center [376, 95] width 108 height 9
click at [229, 141] on div "<!-- 10 КЛАСС --> < div class = "class-container" id = "class10" > < div class …" at bounding box center [347, 161] width 484 height 127
click at [233, 142] on div "<!-- 10 КЛАСС --> < div class = "class-container" id = "class10" > < div class …" at bounding box center [347, 161] width 484 height 127
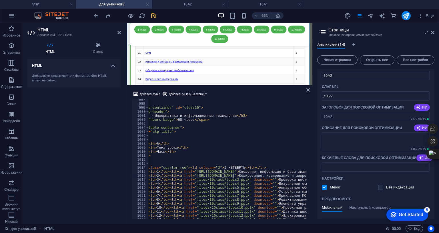
paste textarea "/10-2"
type textarea "<tr><td>2</td><td><a href="https://kozimovrasul.uz/10-2">Кодирование, кодирован…"
click at [153, 17] on icon "save" at bounding box center [153, 16] width 7 height 7
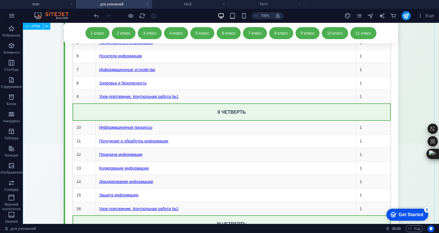
scroll to position [3900, 0]
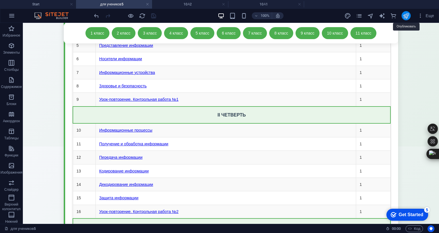
click at [408, 15] on icon "publish" at bounding box center [406, 16] width 7 height 7
